Goal: Navigation & Orientation: Find specific page/section

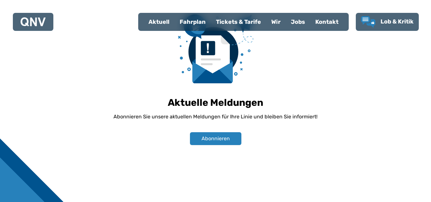
scroll to position [536, 0]
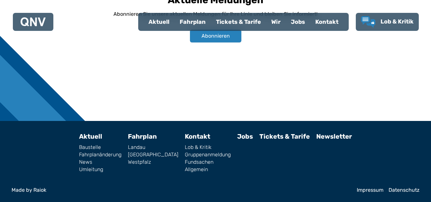
click at [188, 21] on div "Fahrplan" at bounding box center [193, 22] width 36 height 17
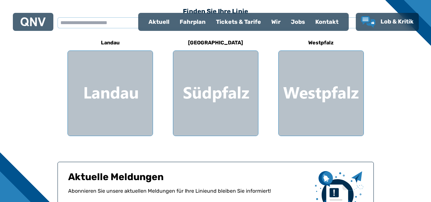
scroll to position [194, 0]
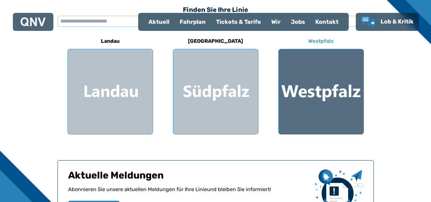
click at [312, 89] on div at bounding box center [321, 91] width 85 height 85
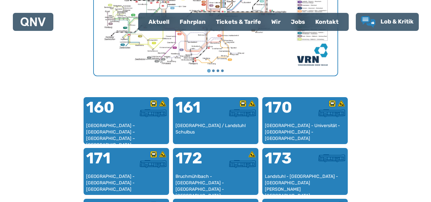
scroll to position [346, 0]
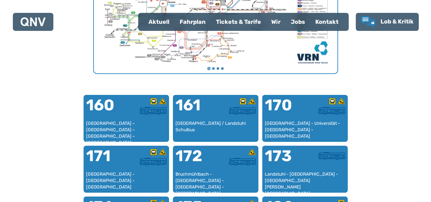
click at [330, 23] on div "Kontakt" at bounding box center [326, 22] width 33 height 17
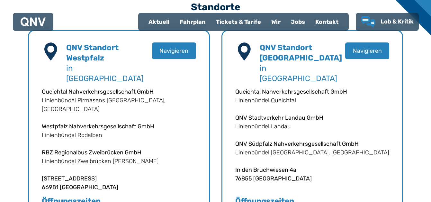
scroll to position [206, 0]
